Goal: Navigation & Orientation: Understand site structure

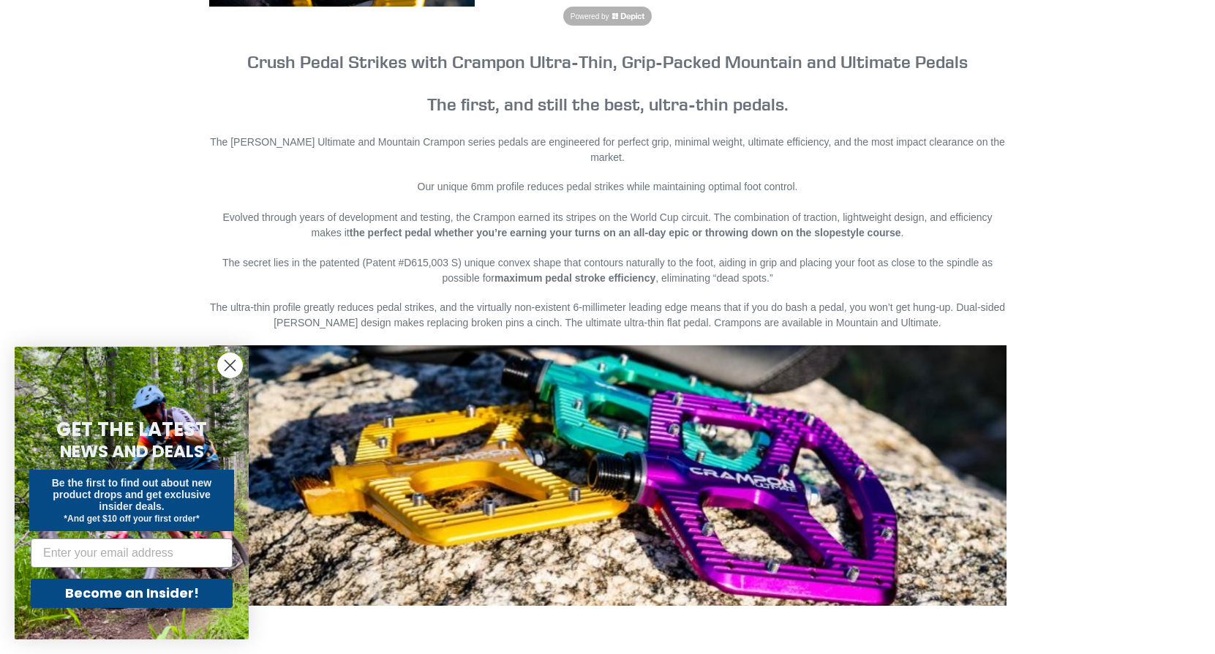
scroll to position [726, 0]
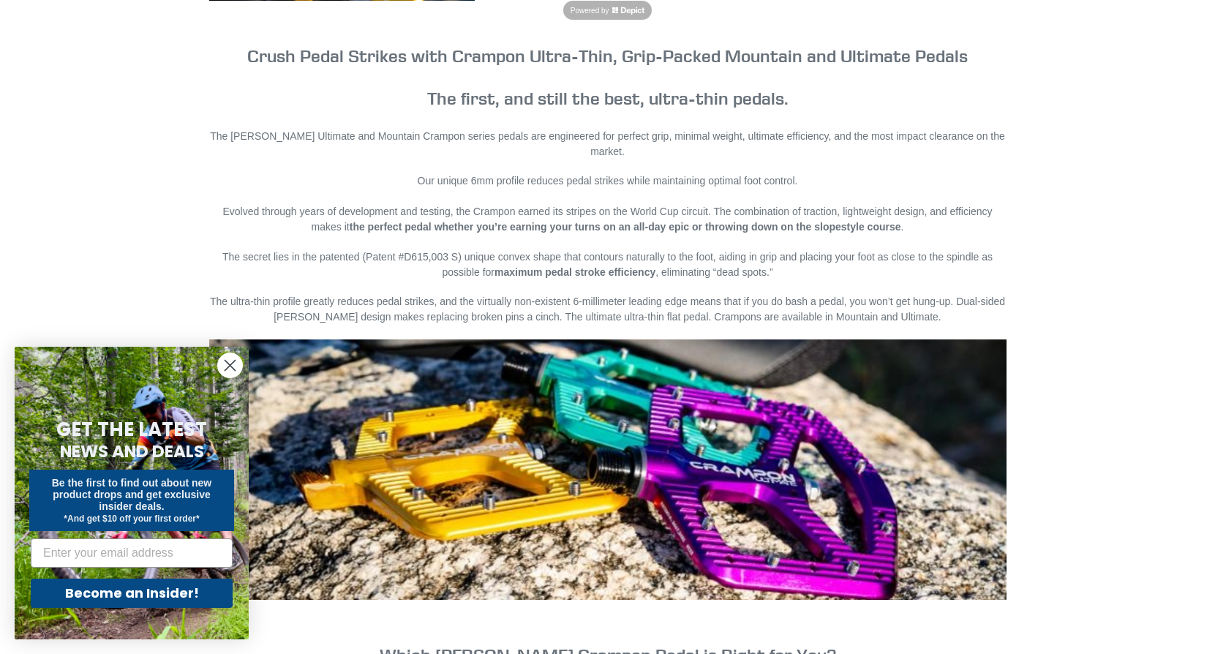
click at [224, 364] on circle "Close dialog" at bounding box center [230, 365] width 24 height 24
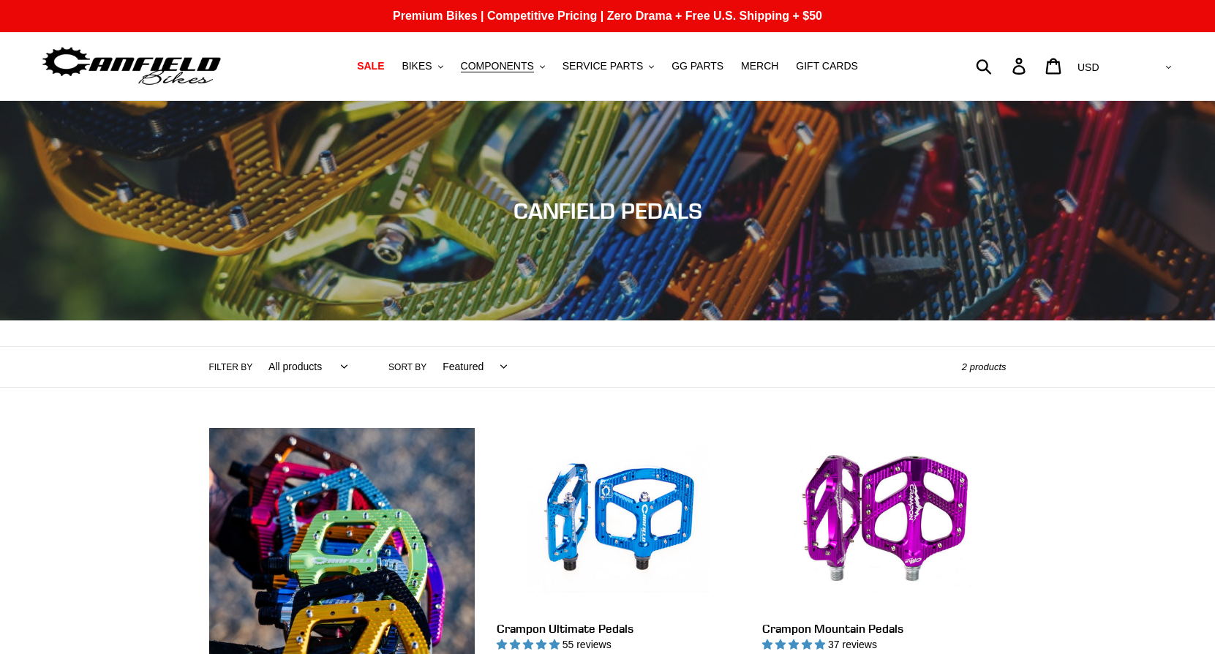
scroll to position [0, 0]
click at [489, 67] on span "COMPONENTS" at bounding box center [497, 66] width 73 height 12
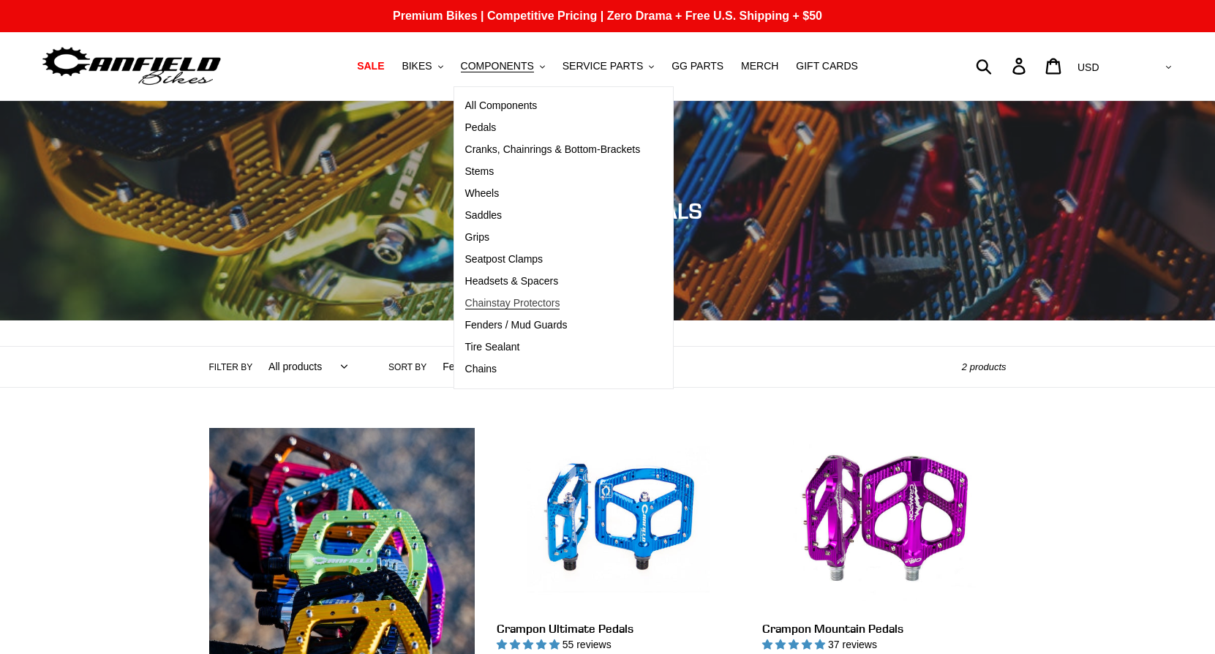
click at [500, 305] on span "Chainstay Protectors" at bounding box center [512, 303] width 95 height 12
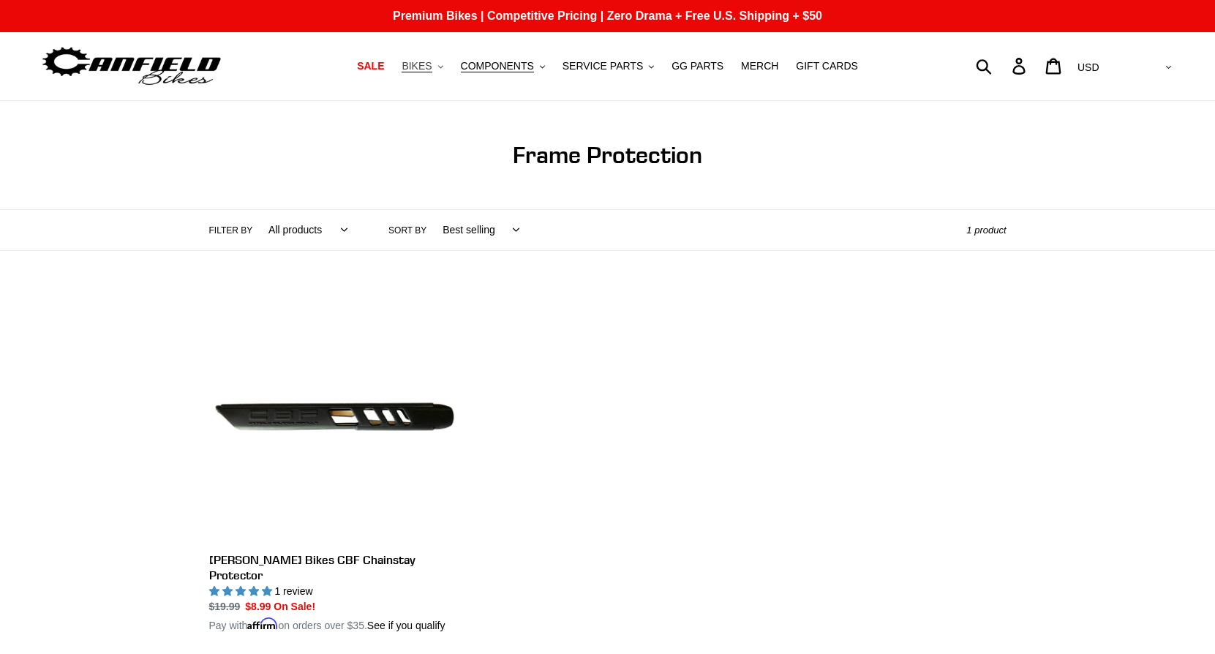
click at [426, 69] on span "BIKES" at bounding box center [417, 66] width 30 height 12
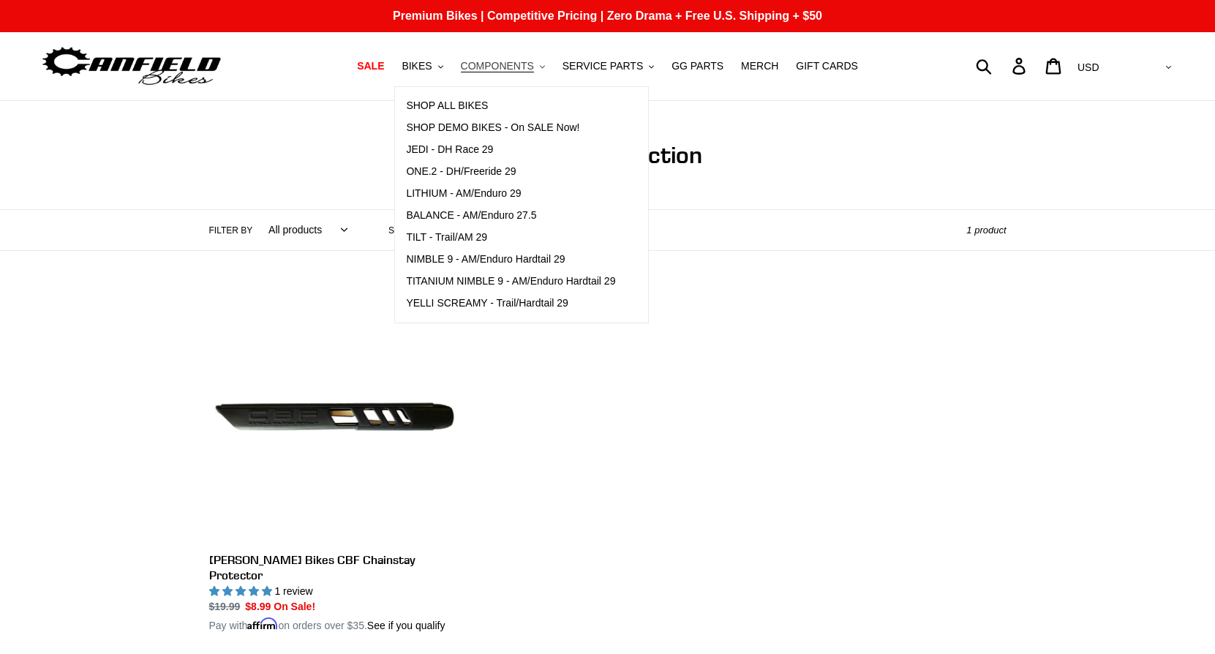
click at [505, 66] on span "COMPONENTS" at bounding box center [497, 66] width 73 height 12
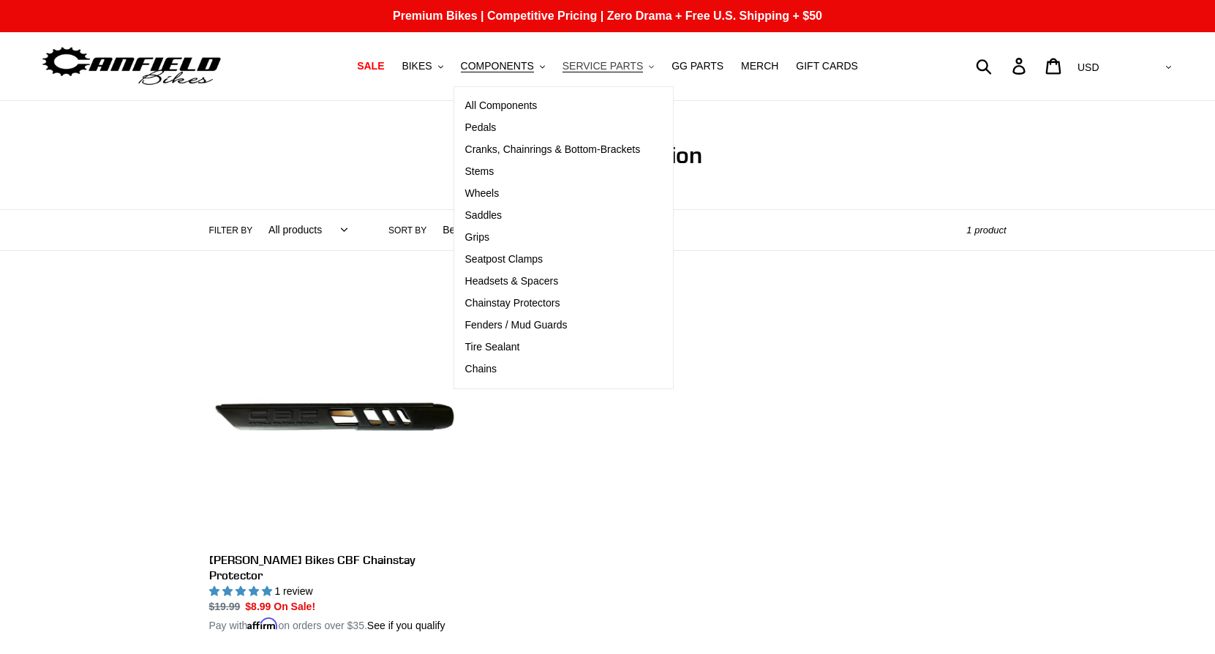
click at [614, 61] on span "SERVICE PARTS" at bounding box center [602, 66] width 80 height 12
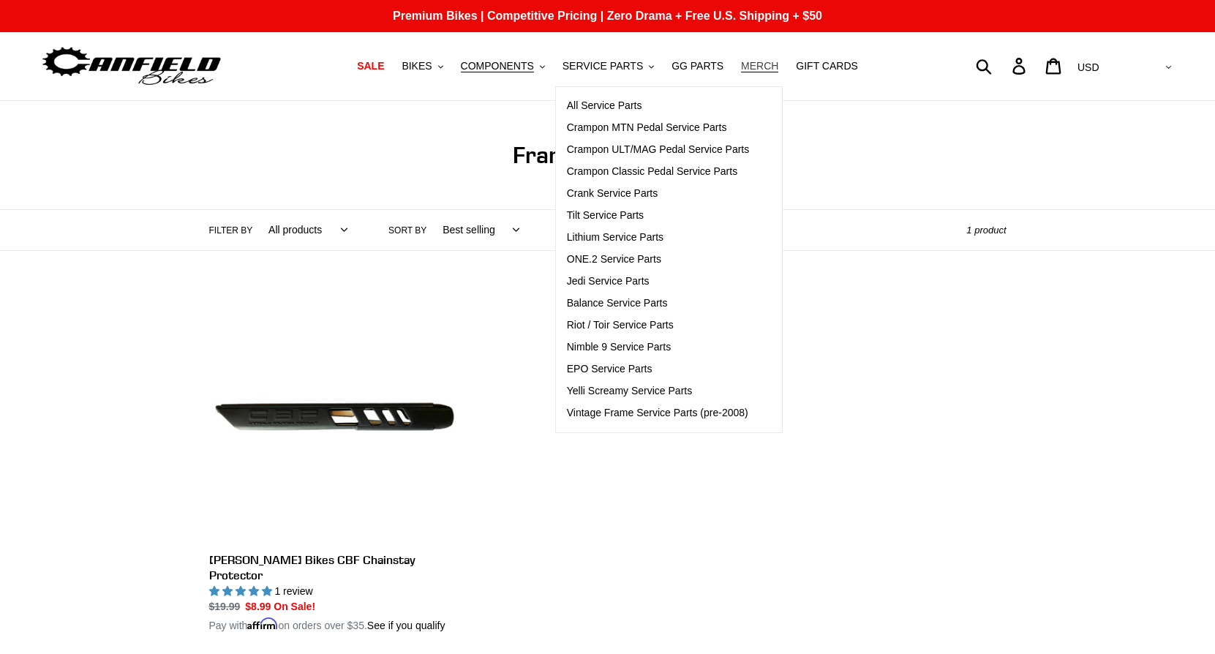
click at [737, 64] on link "MERCH" at bounding box center [760, 66] width 52 height 20
